Goal: Task Accomplishment & Management: Manage account settings

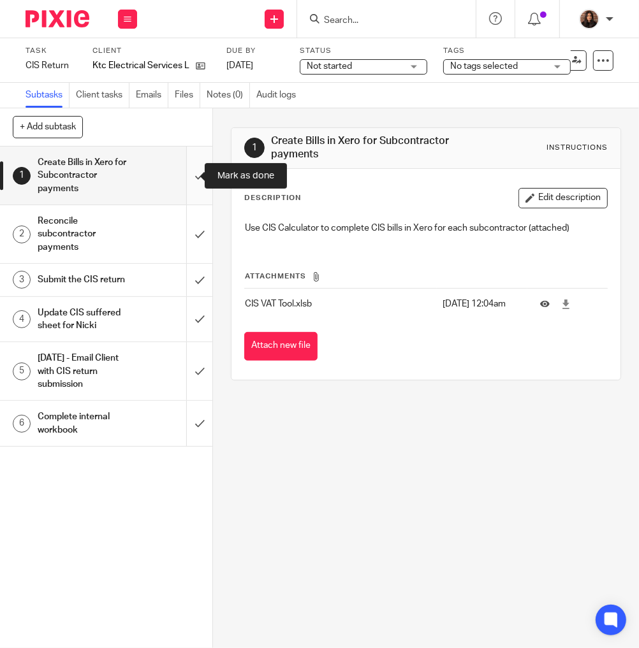
click at [186, 173] on input "submit" at bounding box center [106, 176] width 212 height 58
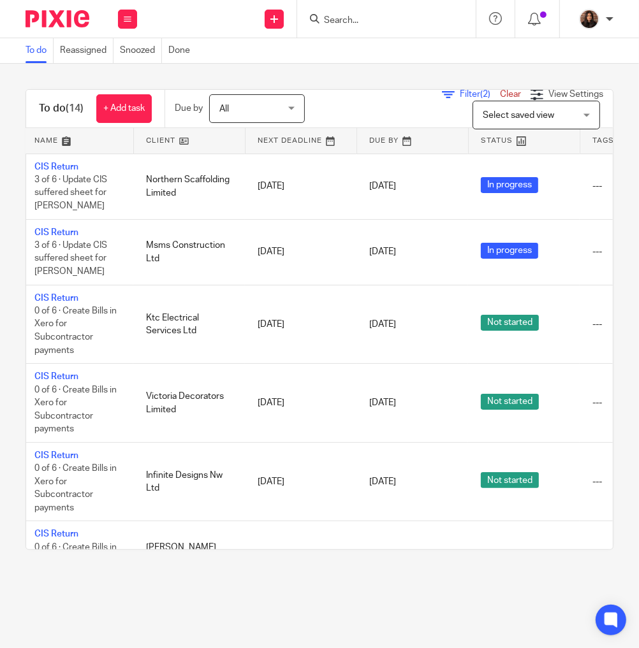
scroll to position [0, 23]
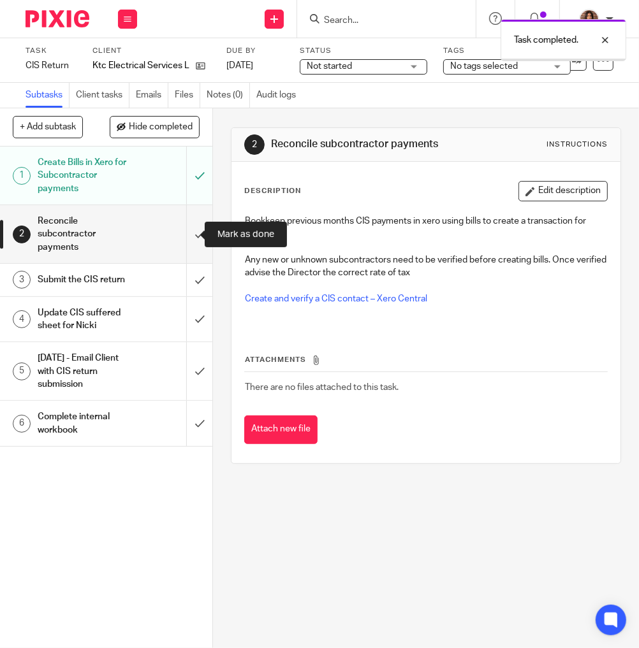
click at [187, 231] on input "submit" at bounding box center [106, 234] width 212 height 58
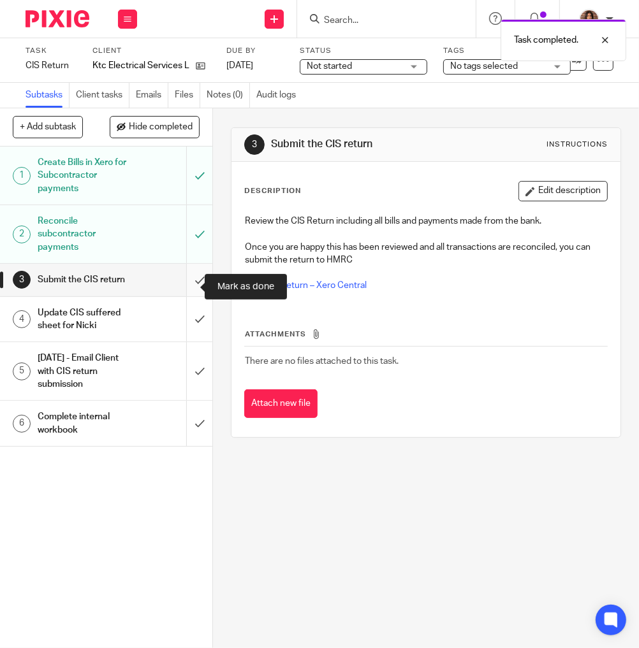
click at [188, 285] on input "submit" at bounding box center [106, 280] width 212 height 32
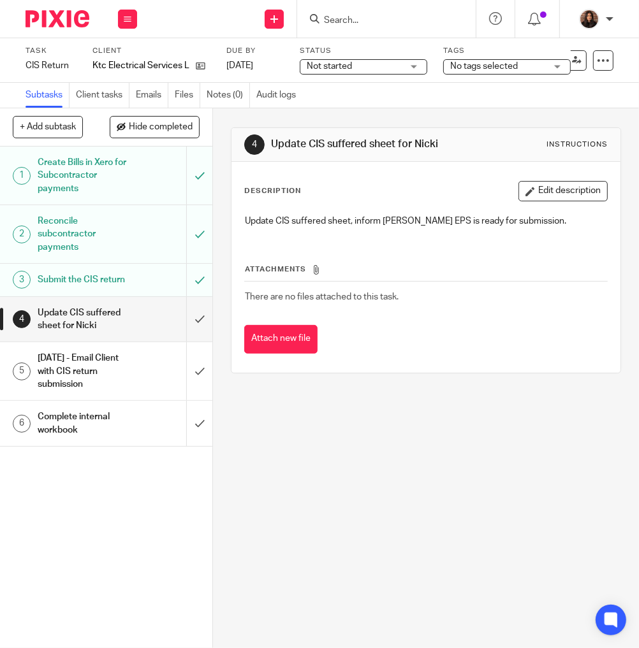
click at [335, 64] on span "Not started" at bounding box center [329, 66] width 45 height 9
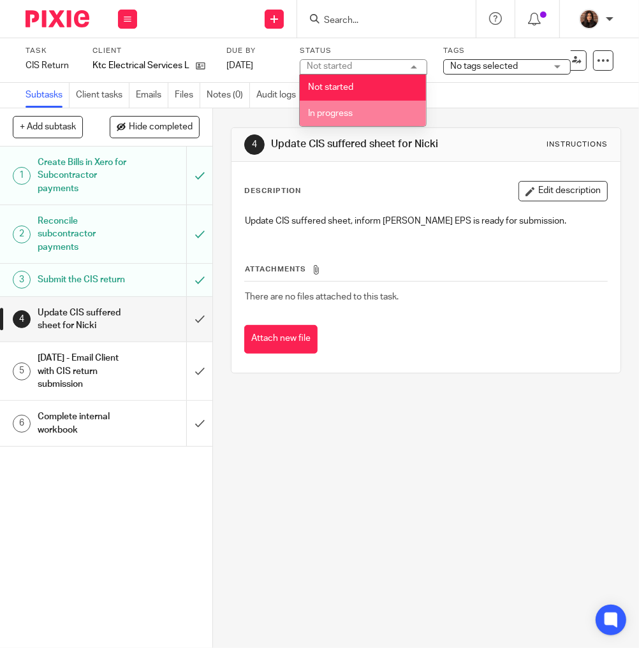
click at [336, 110] on span "In progress" at bounding box center [330, 113] width 45 height 9
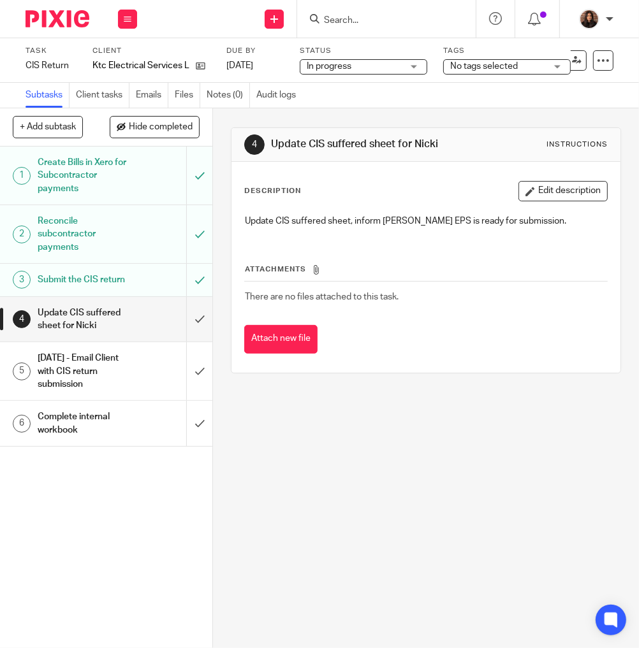
click at [466, 91] on div "Subtasks Client tasks Emails Files Notes (0) Audit logs" at bounding box center [319, 95] width 639 height 25
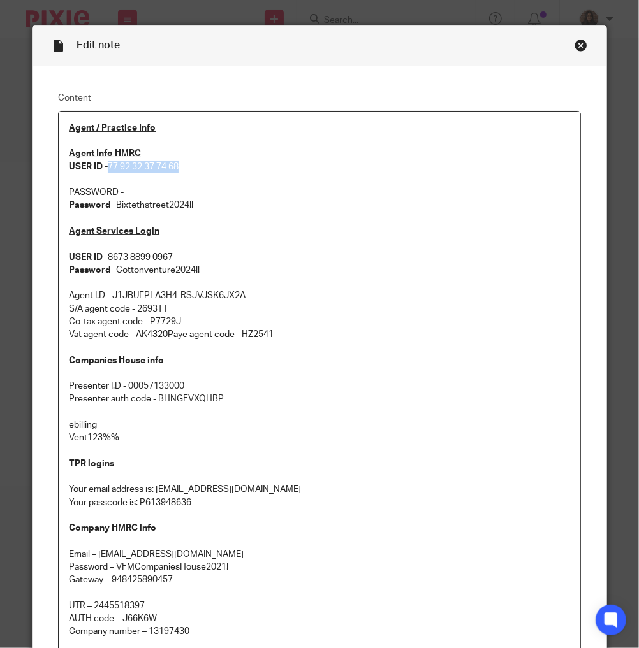
drag, startPoint x: 105, startPoint y: 164, endPoint x: 182, endPoint y: 164, distance: 76.5
click at [182, 164] on p "Agent Info HMRC USER ID - 77 92 32 37 74 68" at bounding box center [319, 160] width 501 height 26
copy p "77 92 32 37 74 68"
drag, startPoint x: 195, startPoint y: 205, endPoint x: 111, endPoint y: 207, distance: 84.2
click at [111, 207] on p "Password - Bixtethstreet2024!!" at bounding box center [319, 205] width 501 height 13
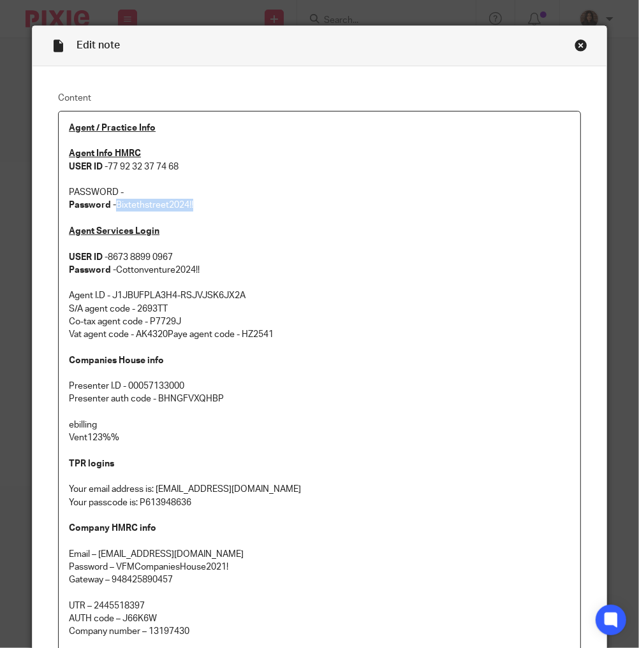
copy p "Bixtethstreet2024!!"
drag, startPoint x: 106, startPoint y: 164, endPoint x: 182, endPoint y: 167, distance: 75.9
click at [182, 167] on p "Agent Info HMRC USER ID - 77 92 32 37 74 68" at bounding box center [319, 160] width 501 height 26
copy p "77 92 32 37 74 68"
drag, startPoint x: 196, startPoint y: 205, endPoint x: 113, endPoint y: 207, distance: 82.3
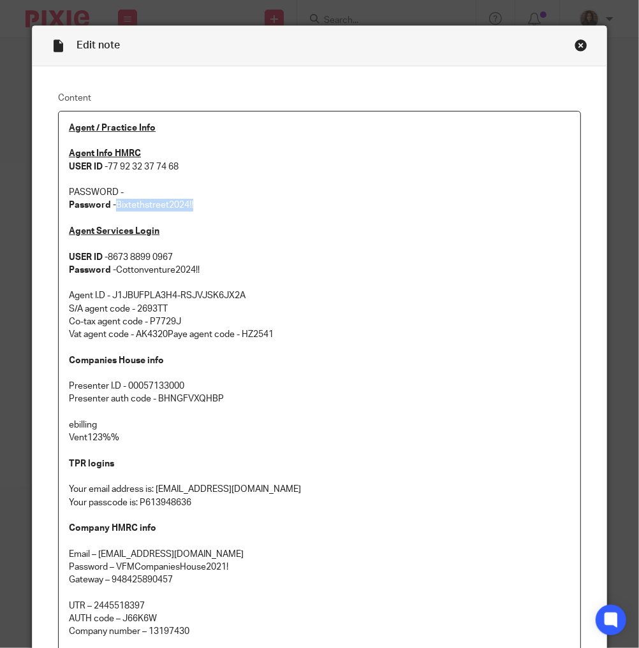
click at [113, 207] on p "Password - Bixtethstreet2024!!" at bounding box center [319, 205] width 501 height 13
copy p "Bixtethstreet2024!!"
drag, startPoint x: 105, startPoint y: 162, endPoint x: 198, endPoint y: 168, distance: 92.6
click at [198, 168] on p "Agent Info HMRC USER ID - 77 92 32 37 74 68" at bounding box center [319, 160] width 501 height 26
copy p "77 92 32 37 74 68"
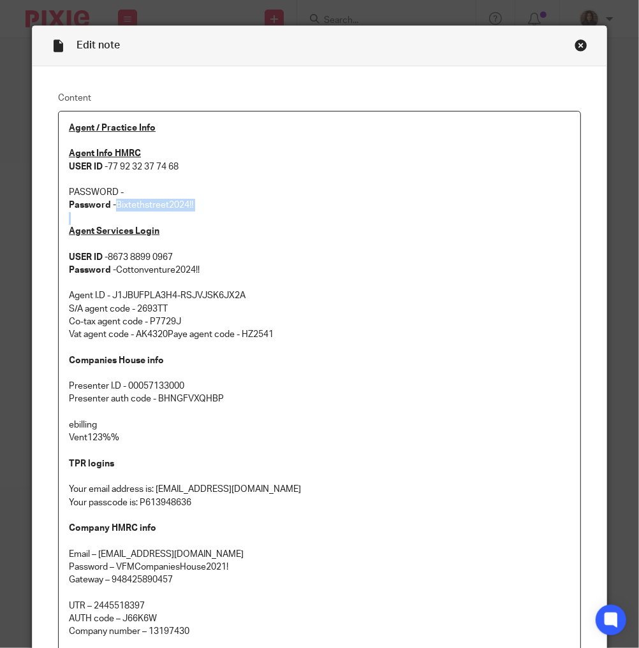
drag, startPoint x: 186, startPoint y: 212, endPoint x: 115, endPoint y: 212, distance: 71.4
click at [115, 212] on div "Agent / Practice Info Agent Info HMRC USER ID - 77 92 32 37 74 68 PASSWORD - Pa…" at bounding box center [319, 532] width 521 height 840
copy p "Bixtethstreet2024!!"
drag, startPoint x: 106, startPoint y: 167, endPoint x: 217, endPoint y: 167, distance: 110.9
click at [217, 167] on p "Agent Info HMRC USER ID - 77 92 32 37 74 68" at bounding box center [319, 160] width 501 height 26
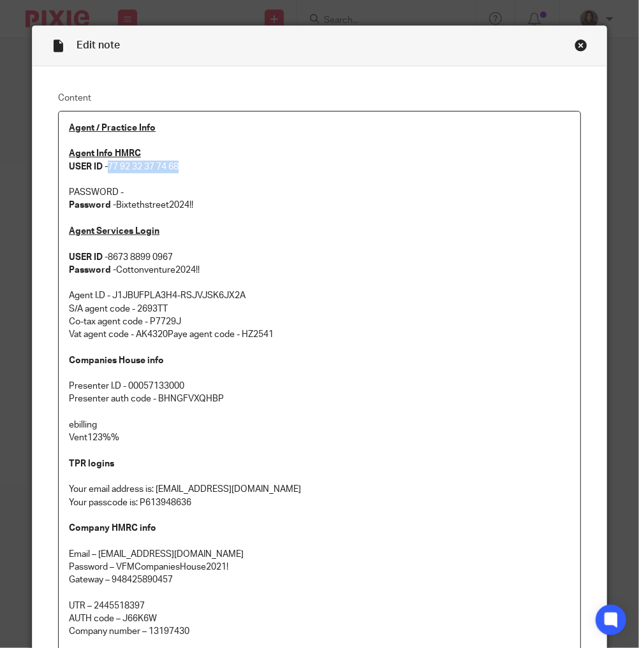
copy p "77 92 32 37 74 68"
drag, startPoint x: 191, startPoint y: 205, endPoint x: 112, endPoint y: 207, distance: 79.7
click at [112, 207] on p "Password - Bixtethstreet2024!!" at bounding box center [319, 205] width 501 height 13
copy p "Bixtethstreet2024!!"
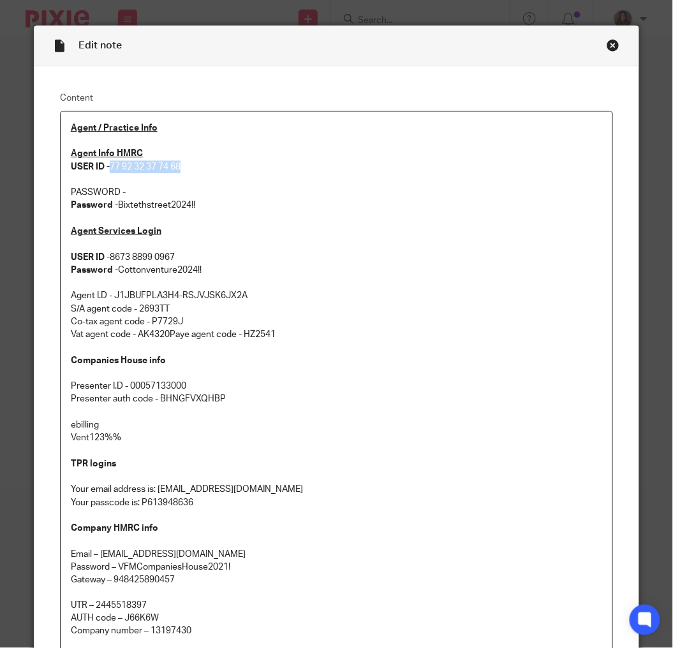
drag, startPoint x: 183, startPoint y: 168, endPoint x: 109, endPoint y: 173, distance: 74.1
click at [109, 173] on p "Agent Info HMRC USER ID - 77 92 32 37 74 68" at bounding box center [337, 160] width 532 height 26
copy p "77 92 32 37 74 68"
drag, startPoint x: 208, startPoint y: 207, endPoint x: 115, endPoint y: 208, distance: 92.4
click at [115, 208] on p "Password - Bixtethstreet2024!!" at bounding box center [337, 205] width 532 height 13
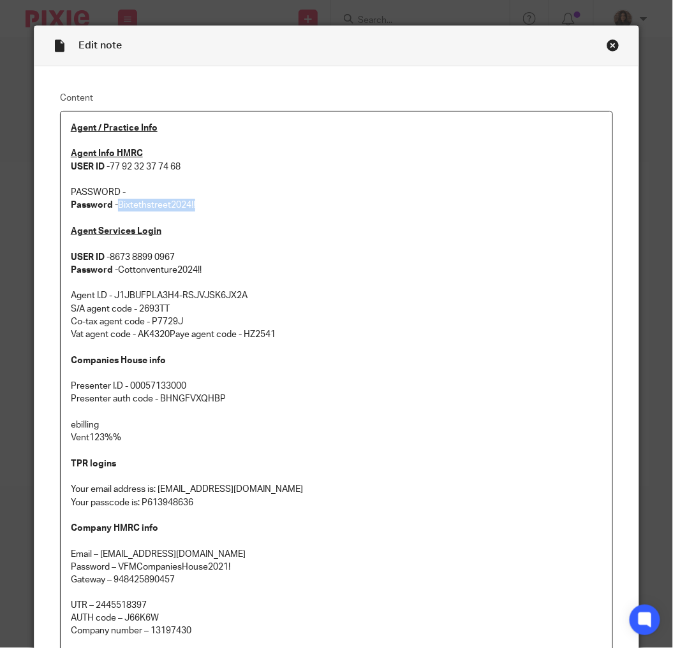
copy p "Bixtethstreet2024!!"
drag, startPoint x: 183, startPoint y: 166, endPoint x: 109, endPoint y: 171, distance: 74.1
click at [109, 171] on p "Agent Info HMRC USER ID - 77 92 32 37 74 68" at bounding box center [337, 160] width 532 height 26
drag, startPoint x: 193, startPoint y: 208, endPoint x: 113, endPoint y: 208, distance: 79.7
click at [113, 208] on p "Password - Bixtethstreet2024!!" at bounding box center [337, 205] width 532 height 13
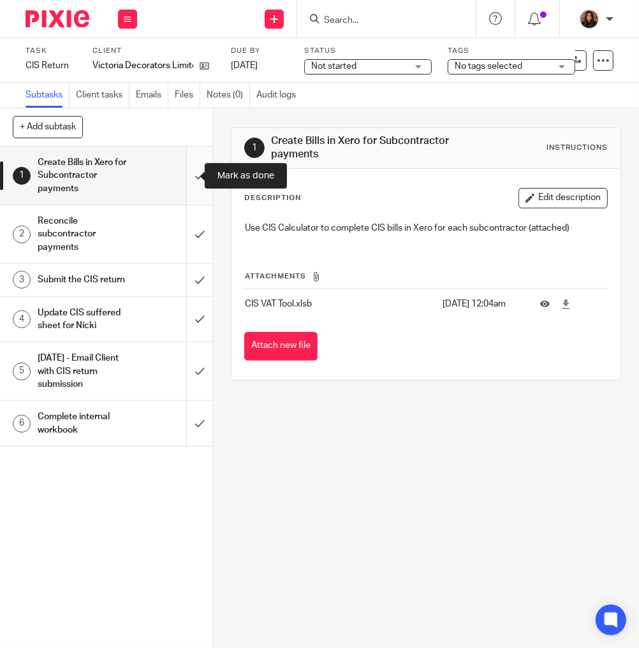
click at [185, 177] on input "submit" at bounding box center [106, 176] width 212 height 58
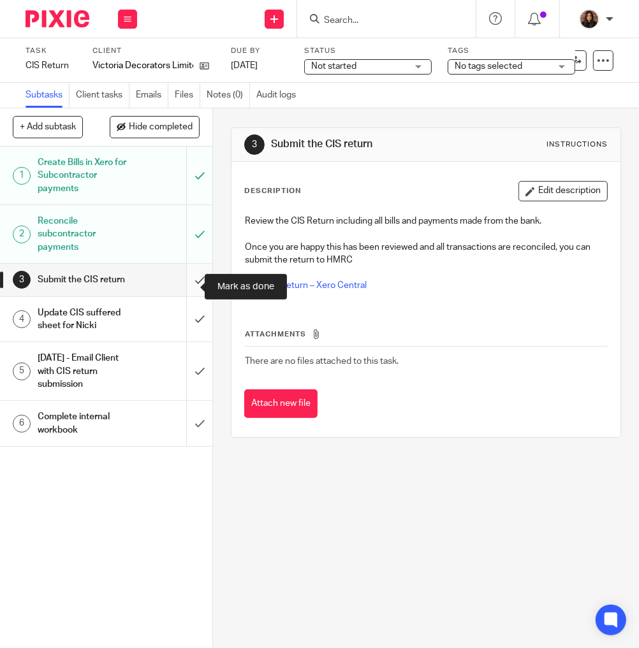
click at [186, 290] on input "submit" at bounding box center [106, 280] width 212 height 32
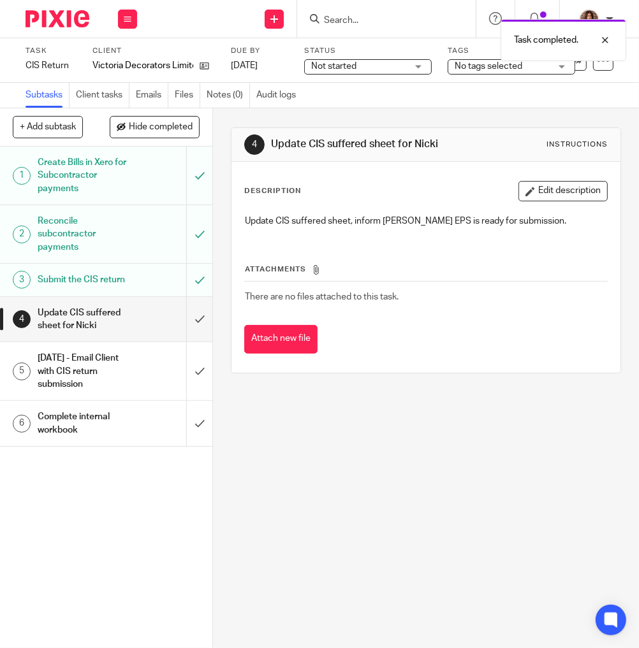
click at [341, 67] on span "Not started" at bounding box center [333, 66] width 45 height 9
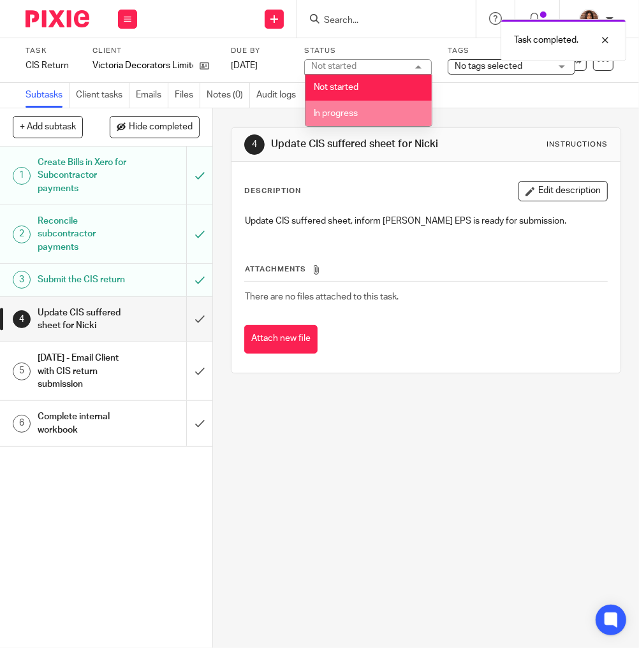
click at [331, 110] on span "In progress" at bounding box center [336, 113] width 45 height 9
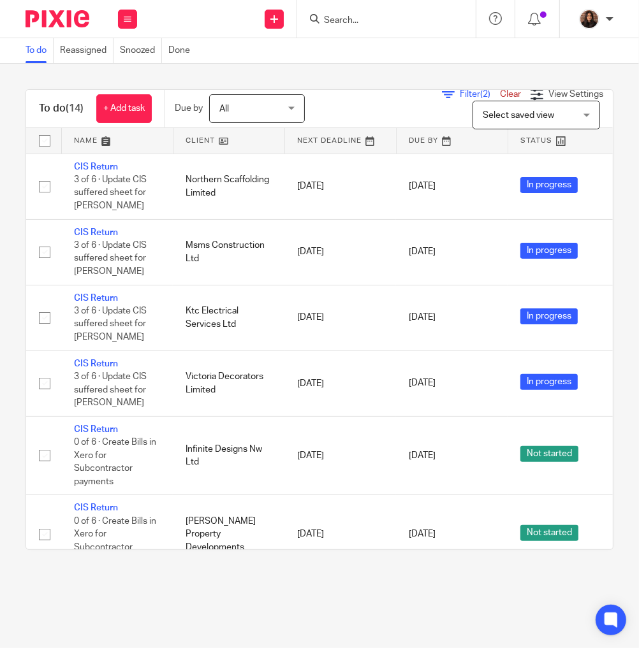
drag, startPoint x: 344, startPoint y: 550, endPoint x: 467, endPoint y: 549, distance: 122.4
click at [480, 549] on div "To do (14) + Add task Due by All All Today Tomorrow This week Next week This mo…" at bounding box center [319, 319] width 588 height 461
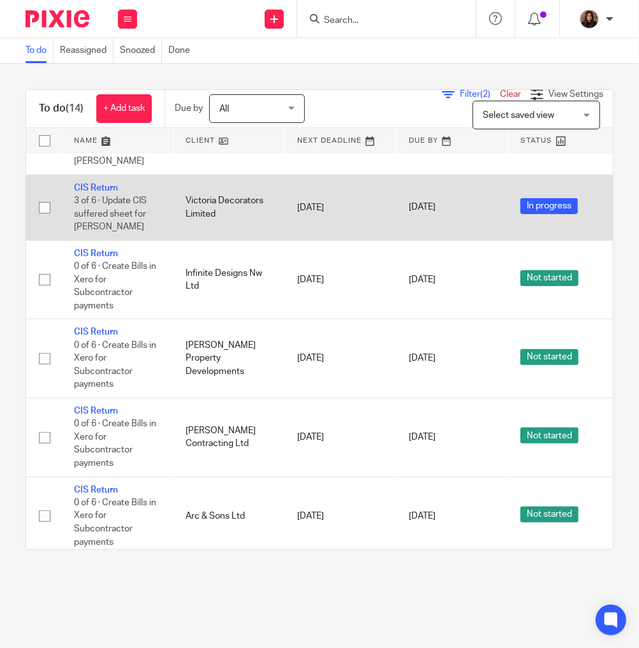
scroll to position [208, 0]
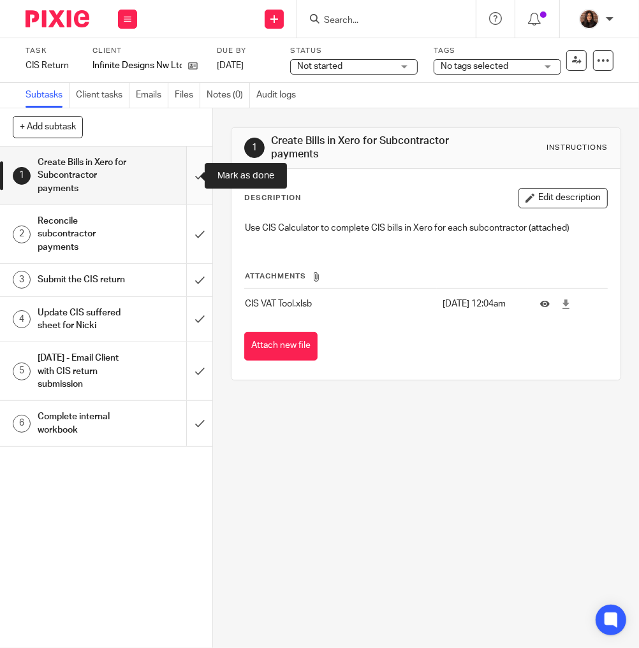
click at [182, 173] on input "submit" at bounding box center [106, 176] width 212 height 58
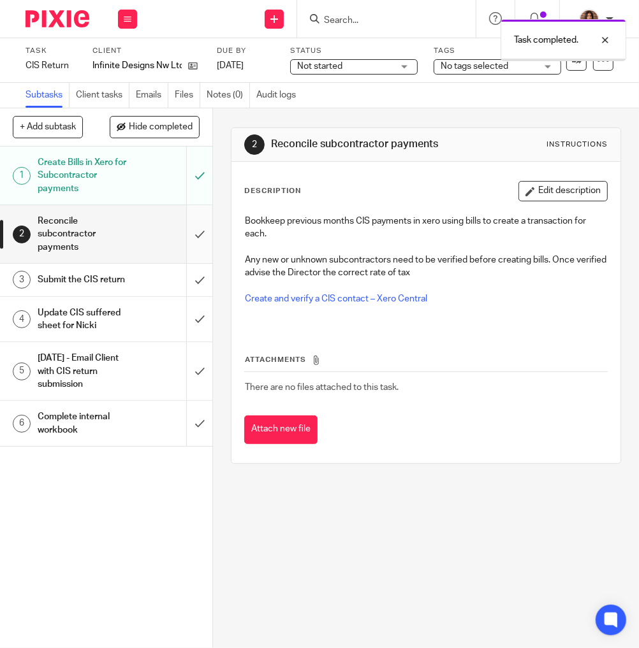
click at [184, 231] on input "submit" at bounding box center [106, 234] width 212 height 58
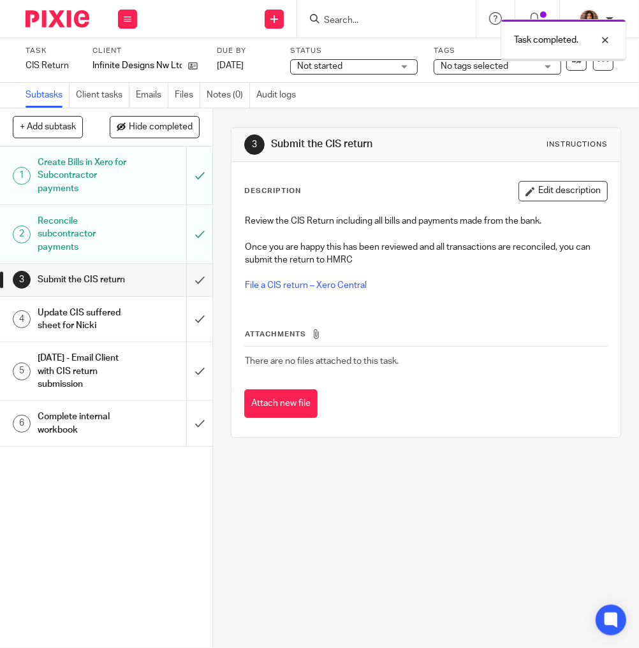
click at [183, 284] on input "submit" at bounding box center [106, 280] width 212 height 32
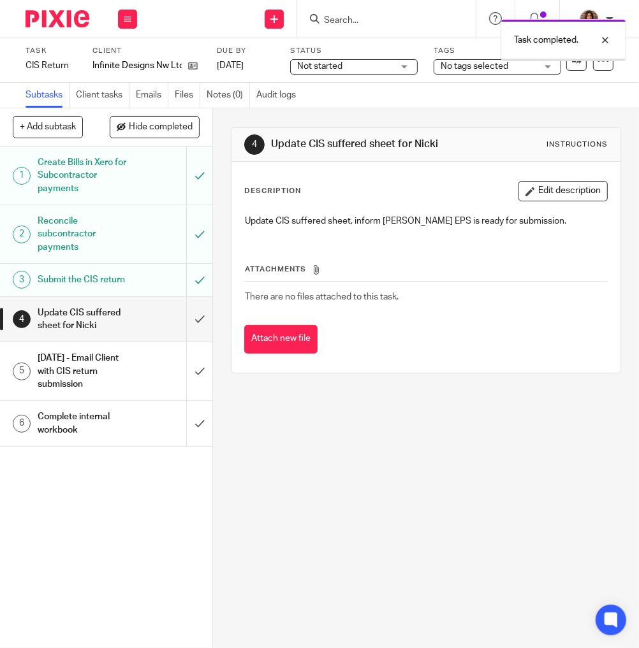
click at [337, 62] on span "Not started" at bounding box center [319, 66] width 45 height 9
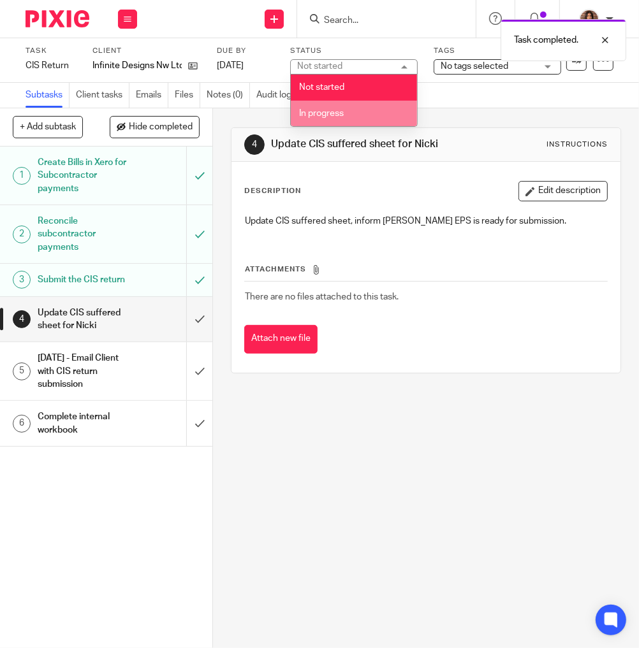
click at [317, 111] on span "In progress" at bounding box center [321, 113] width 45 height 9
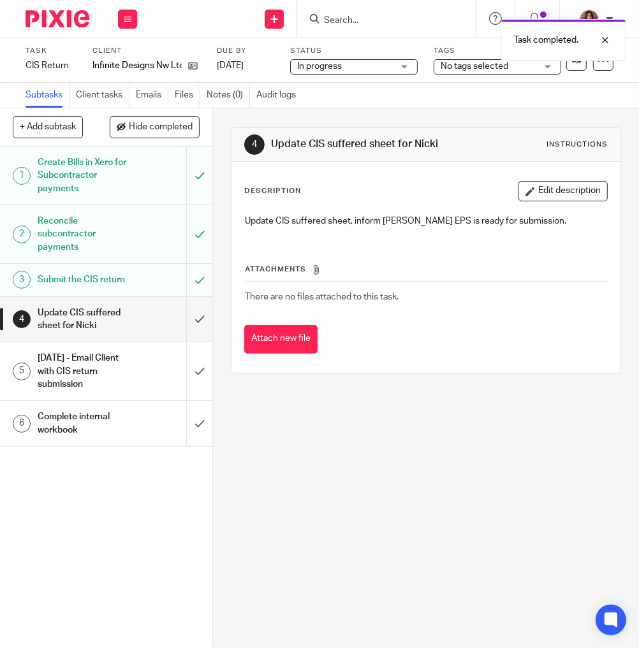
click at [225, 3] on div "Send new email Create task Add client Request signature Get Support Contact via…" at bounding box center [394, 19] width 489 height 38
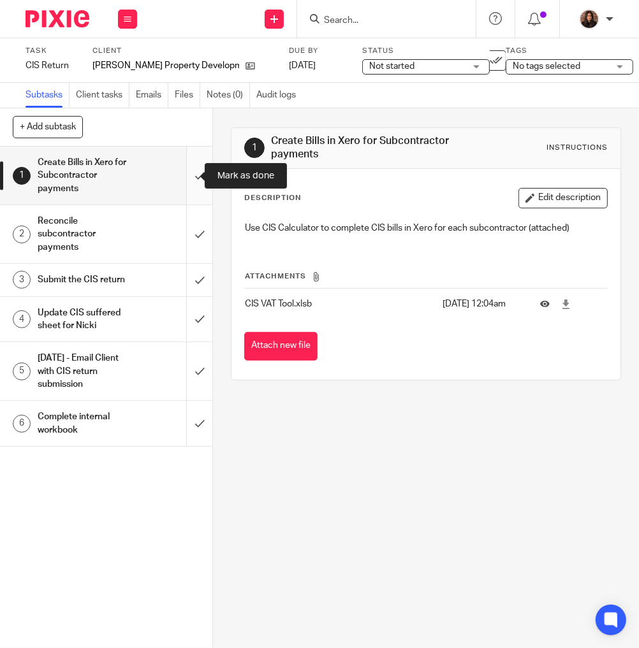
click at [186, 175] on input "submit" at bounding box center [106, 176] width 212 height 58
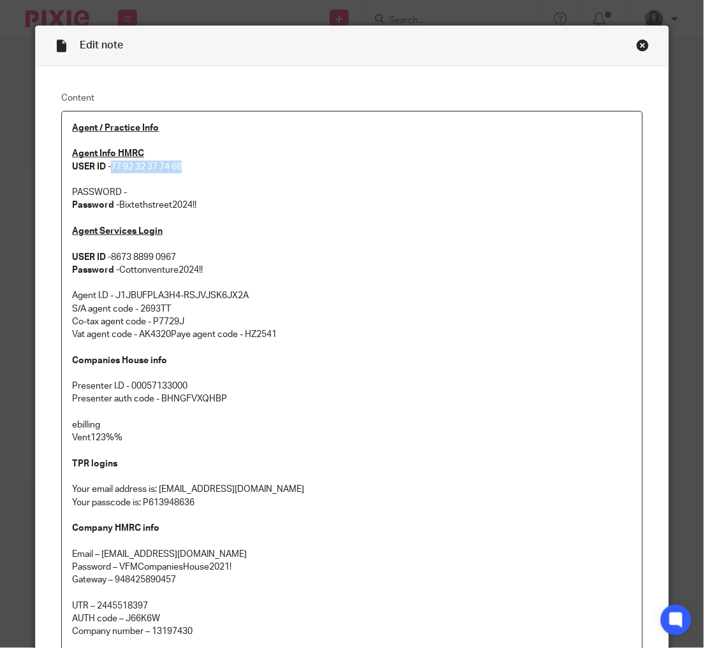
drag, startPoint x: 110, startPoint y: 166, endPoint x: 223, endPoint y: 168, distance: 113.5
click at [223, 168] on p "Agent Info HMRC USER ID - 77 92 32 37 74 68" at bounding box center [352, 160] width 560 height 26
copy p "77 92 32 37 74 68"
click at [228, 235] on p "Agent Services Login USER ID - 8673 8899 0967 Password - Cottonventure2024!! Ag…" at bounding box center [352, 283] width 560 height 116
drag, startPoint x: 207, startPoint y: 205, endPoint x: 116, endPoint y: 208, distance: 90.6
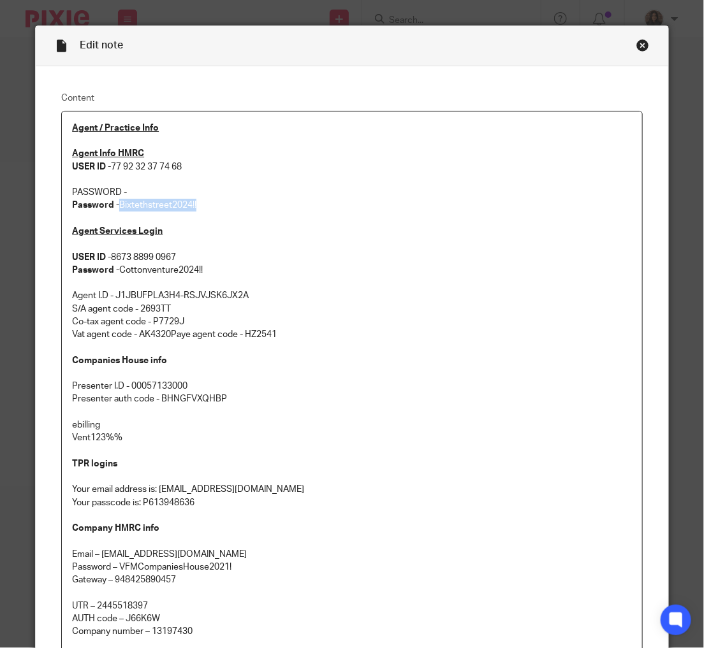
click at [116, 208] on p "Password - Bixtethstreet2024!!" at bounding box center [352, 205] width 560 height 13
copy p "Bixtethstreet2024!!"
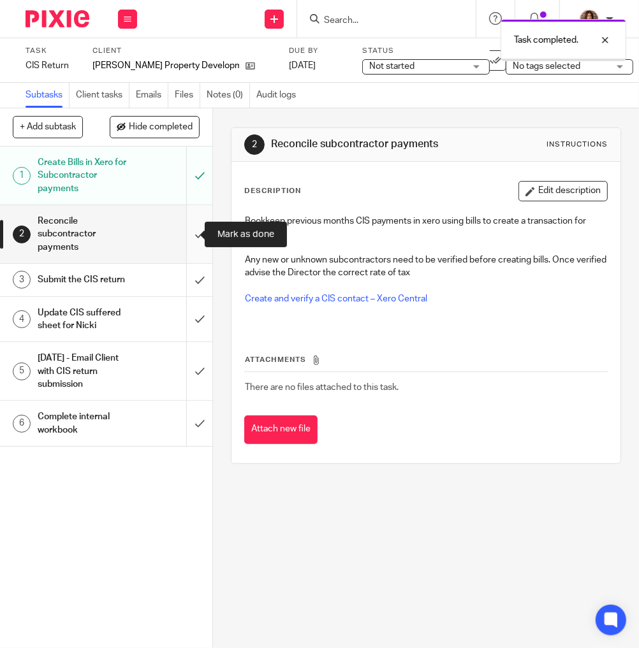
click at [183, 233] on input "submit" at bounding box center [106, 234] width 212 height 58
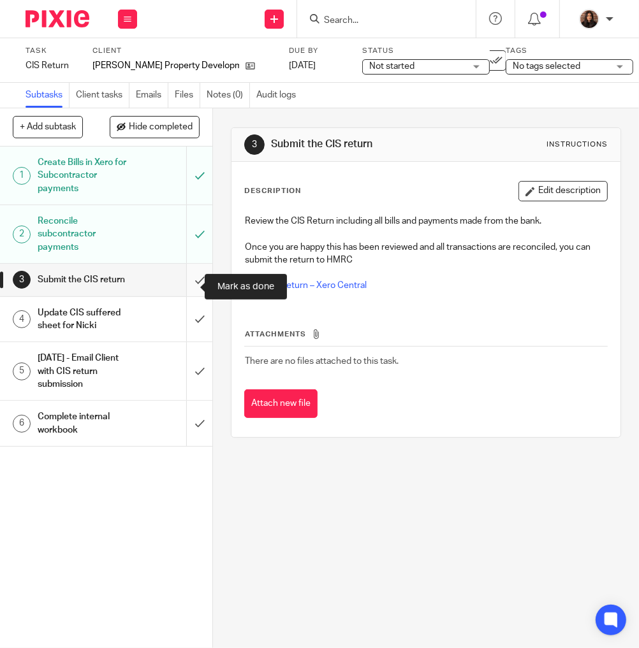
click at [180, 283] on input "submit" at bounding box center [106, 280] width 212 height 32
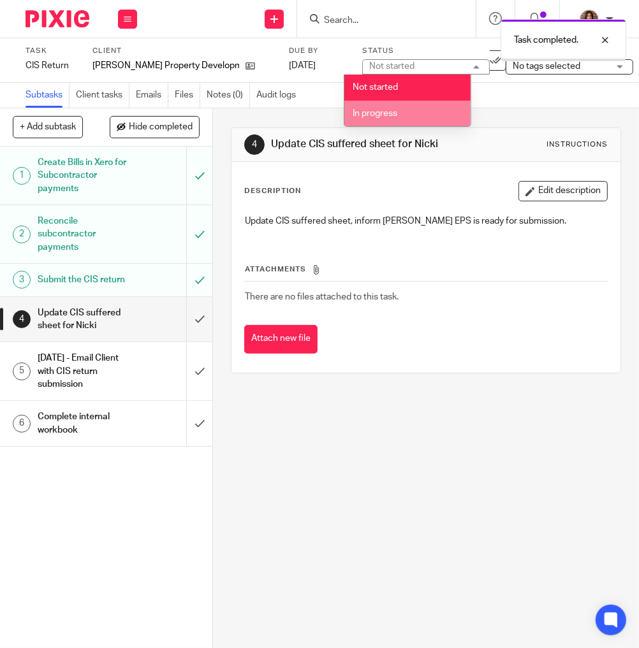
click at [367, 112] on span "In progress" at bounding box center [375, 113] width 45 height 9
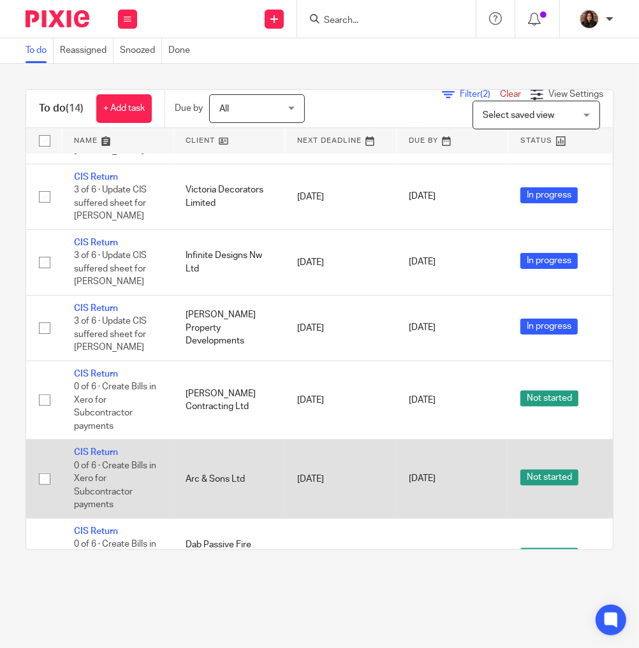
scroll to position [182, 0]
